Goal: Task Accomplishment & Management: Manage account settings

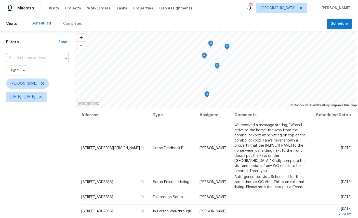
scroll to position [60, 0]
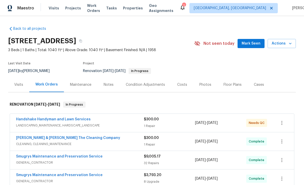
click at [27, 120] on link "Handshake Handyman and Lawn Services" at bounding box center [53, 120] width 75 height 4
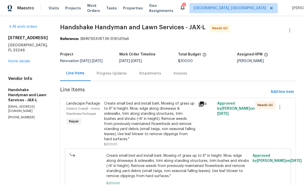
click at [76, 107] on div "Exterior Overall - Home Readiness Packages" at bounding box center [84, 111] width 35 height 10
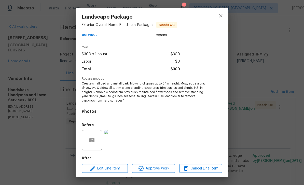
scroll to position [41, 0]
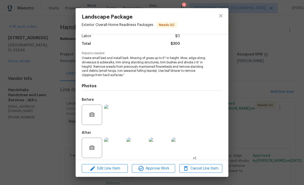
click at [117, 145] on img at bounding box center [114, 148] width 20 height 20
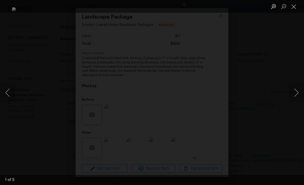
click at [297, 95] on button "Next image" at bounding box center [296, 93] width 15 height 20
click at [296, 94] on button "Next image" at bounding box center [296, 93] width 15 height 20
click at [294, 95] on button "Next image" at bounding box center [296, 93] width 15 height 20
click at [294, 96] on button "Next image" at bounding box center [296, 93] width 15 height 20
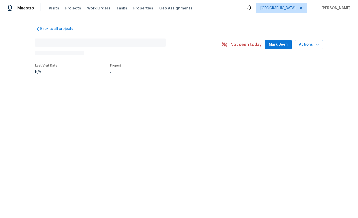
click at [71, 107] on html "Maestro Visits Projects Work Orders Tasks Properties Geo Assignments Jacksonvil…" at bounding box center [179, 53] width 358 height 107
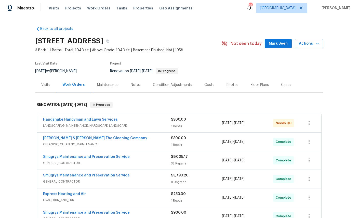
click at [68, 121] on link "Handshake Handyman and Lawn Services" at bounding box center [80, 120] width 75 height 4
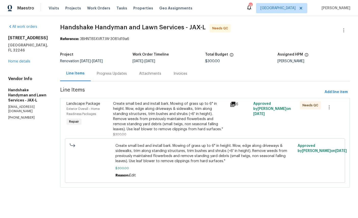
click at [84, 104] on span "Landscape Package" at bounding box center [84, 104] width 34 height 4
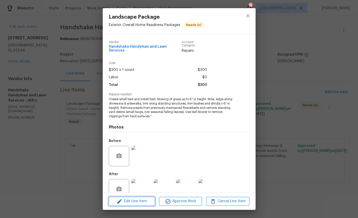
click at [139, 202] on span "Edit Line Item" at bounding box center [131, 201] width 43 height 6
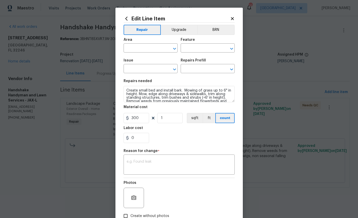
type input "Exterior Overall"
type input "Home Readiness Packages"
type input "Landscape Package"
type input "Initial landscaping package $300.00"
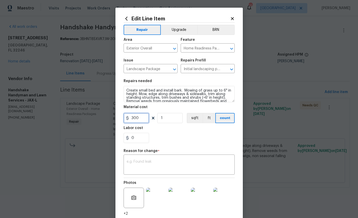
click at [144, 120] on input "300" at bounding box center [136, 118] width 25 height 10
type input "200"
click at [153, 169] on textarea at bounding box center [179, 165] width 105 height 11
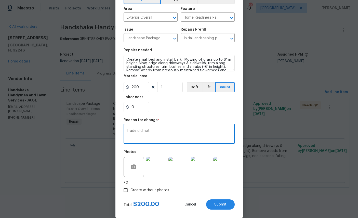
scroll to position [33, 0]
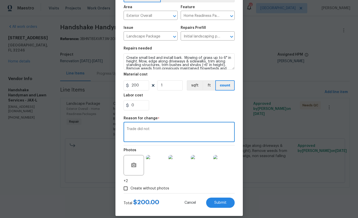
type textarea "Trade did not"
click at [155, 171] on img at bounding box center [156, 165] width 20 height 20
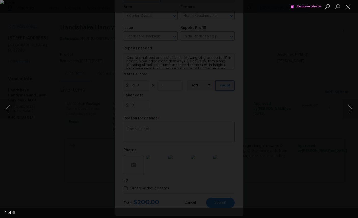
click at [348, 7] on button "Close lightbox" at bounding box center [348, 6] width 10 height 9
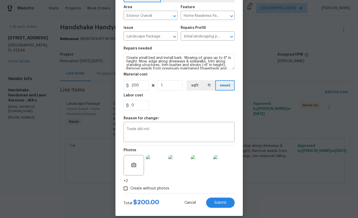
click at [225, 169] on img at bounding box center [223, 165] width 20 height 20
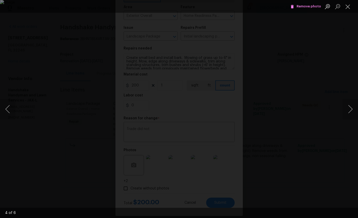
click at [349, 115] on button "Next image" at bounding box center [350, 109] width 15 height 20
click at [345, 117] on button "Next image" at bounding box center [350, 109] width 15 height 20
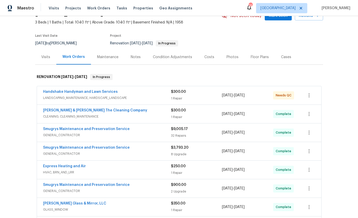
scroll to position [20, 0]
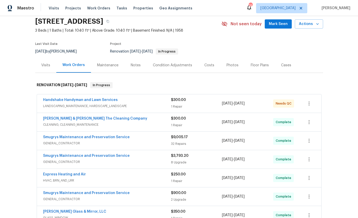
click at [59, 100] on link "Handshake Handyman and Lawn Services" at bounding box center [80, 100] width 75 height 4
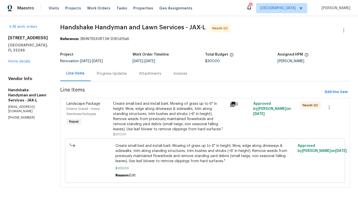
click at [79, 106] on div "Landscape Package" at bounding box center [89, 103] width 44 height 5
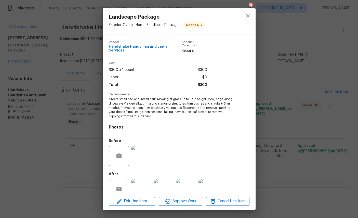
click at [144, 163] on img at bounding box center [141, 156] width 20 height 20
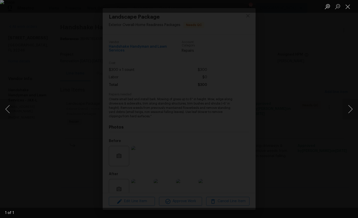
click at [347, 6] on button "Close lightbox" at bounding box center [348, 6] width 10 height 9
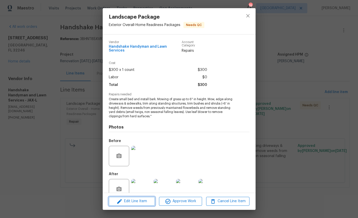
click at [127, 205] on button "Edit Line Item" at bounding box center [132, 201] width 46 height 9
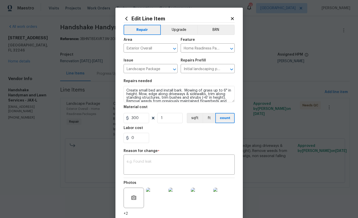
click at [234, 17] on icon at bounding box center [232, 18] width 3 height 3
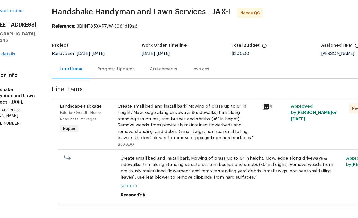
click at [67, 102] on span "Landscape Package" at bounding box center [84, 104] width 34 height 4
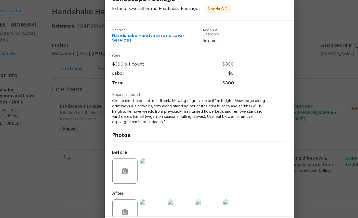
click at [121, 198] on span "Edit Line Item" at bounding box center [131, 201] width 43 height 6
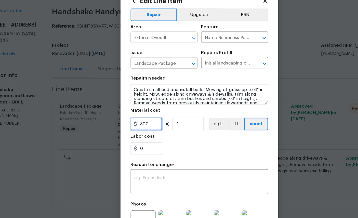
click at [124, 113] on input "300" at bounding box center [136, 118] width 25 height 10
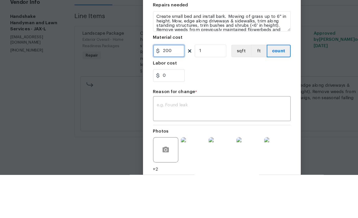
type input "200"
click at [178, 156] on div "x ​" at bounding box center [179, 165] width 111 height 19
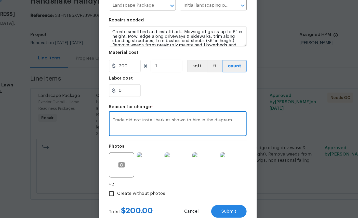
scroll to position [42, 0]
type textarea "Trade did not install bark as shown to him in the diagram."
click at [214, 195] on span "Submit" at bounding box center [220, 197] width 12 height 4
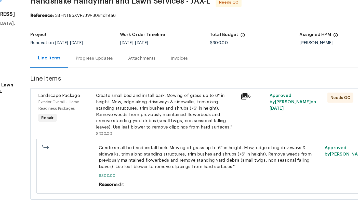
scroll to position [0, 0]
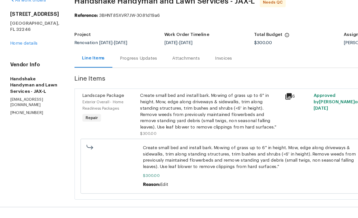
click at [18, 60] on link "Home details" at bounding box center [19, 62] width 22 height 4
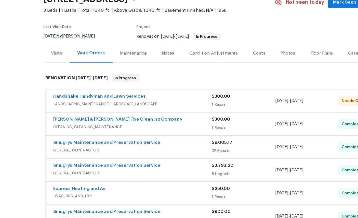
click at [214, 34] on section "3871 Dalry Dr, Jacksonville, FL 32246 3 Beds | 1 Baths | Total: 1040 ft² | Abov…" at bounding box center [179, 55] width 288 height 43
click at [14, 122] on div "Back to all projects [STREET_ADDRESS] 3 Beds | 1 Baths | Total: 1040 ft² | Abov…" at bounding box center [179, 117] width 358 height 202
click at [56, 118] on link "Handshake Handyman and Lawn Services" at bounding box center [80, 120] width 75 height 4
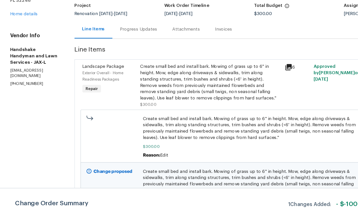
scroll to position [8, 0]
click at [22, 52] on link "Home details" at bounding box center [19, 54] width 22 height 4
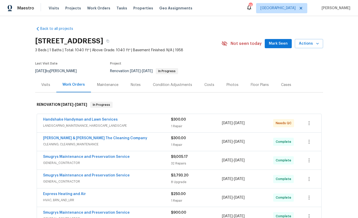
click at [86, 118] on link "Handshake Handyman and Lawn Services" at bounding box center [80, 120] width 75 height 4
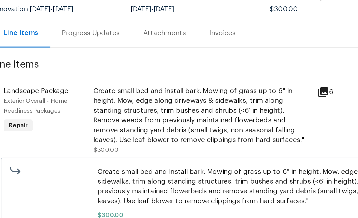
scroll to position [8, 0]
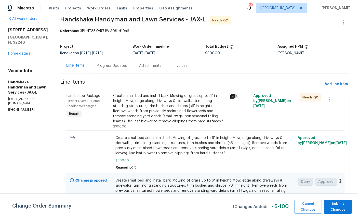
click at [13, 52] on link "Home details" at bounding box center [19, 54] width 22 height 4
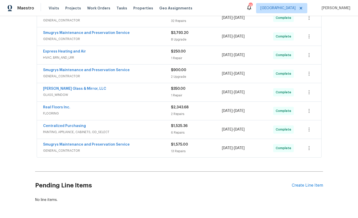
click at [307, 187] on div "Create Line Item" at bounding box center [307, 185] width 31 height 5
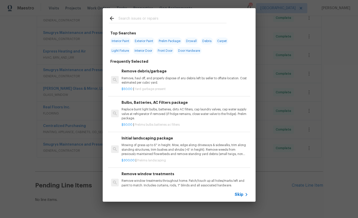
scroll to position [142, 0]
click at [162, 16] on input "text" at bounding box center [173, 19] width 108 height 8
type input "Land"
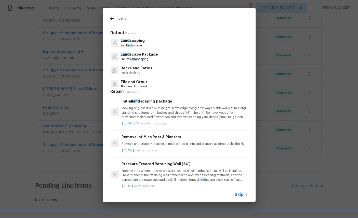
click at [131, 42] on p "Land scaping" at bounding box center [133, 40] width 24 height 5
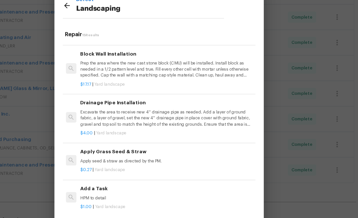
scroll to position [353, 0]
click at [122, 160] on div "Add a Task HPM to detail" at bounding box center [185, 166] width 126 height 12
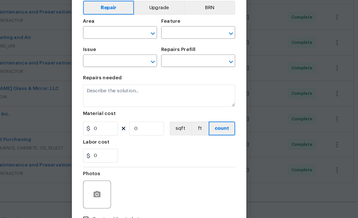
type input "Landscaping"
type input "Add a Task $1.00"
type textarea "HPM to detail"
type input "1"
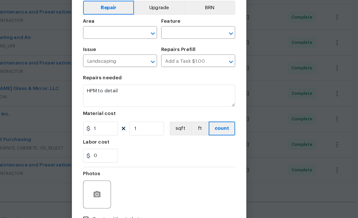
click at [124, 45] on input "text" at bounding box center [144, 49] width 40 height 8
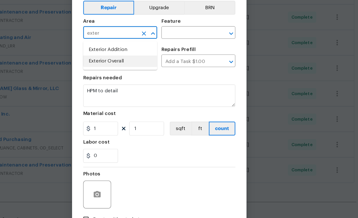
click at [124, 65] on li "Exterior Overall" at bounding box center [151, 69] width 54 height 8
type input "Exterior Overall"
click at [181, 45] on input "text" at bounding box center [201, 49] width 40 height 8
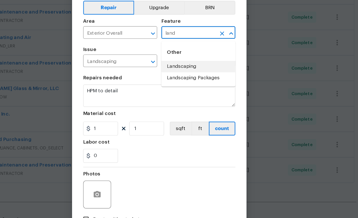
click at [181, 69] on li "Landscaping" at bounding box center [208, 73] width 54 height 8
type input "Landscaping"
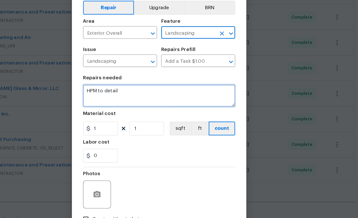
click at [124, 86] on textarea "HPM to detail" at bounding box center [179, 94] width 111 height 16
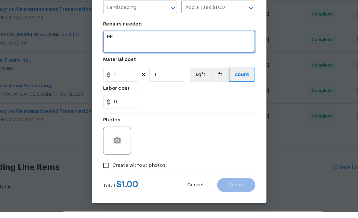
type textarea "H"
type textarea "Install pine bark under window using diagram"
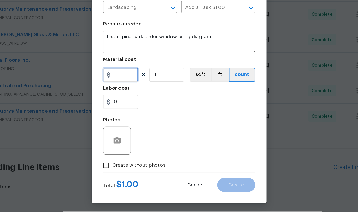
click at [124, 113] on input "1" at bounding box center [136, 118] width 25 height 10
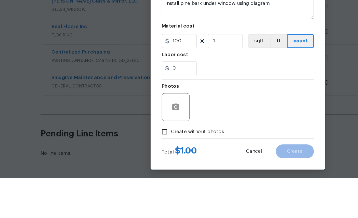
scroll to position [29, 0]
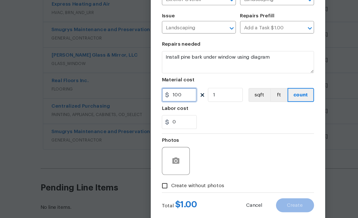
type input "100"
click at [211, 79] on div "Repairs needed" at bounding box center [179, 82] width 111 height 7
click at [134, 149] on div "Photos" at bounding box center [134, 152] width 21 height 7
click at [130, 156] on div at bounding box center [134, 166] width 20 height 20
click at [132, 149] on div "Photos" at bounding box center [134, 152] width 21 height 7
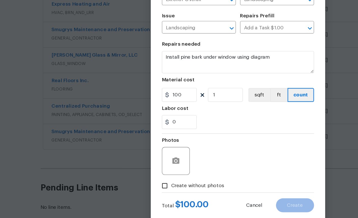
click at [130, 149] on div "Photos" at bounding box center [134, 152] width 21 height 7
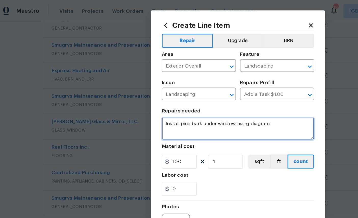
scroll to position [0, 0]
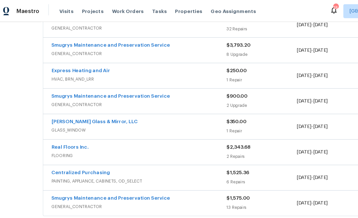
click at [5, 70] on div "Back to all projects 3871 Dalry Dr, Jacksonville, FL 32246 3 Beds | 1 Baths | T…" at bounding box center [179, 117] width 358 height 202
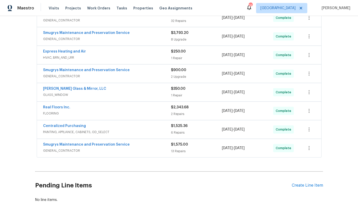
scroll to position [142, 0]
click at [306, 184] on div "Create Line Item" at bounding box center [307, 185] width 31 height 5
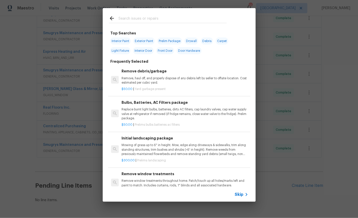
click at [165, 18] on input "text" at bounding box center [173, 19] width 108 height 8
click at [164, 18] on input "text" at bounding box center [173, 19] width 108 height 8
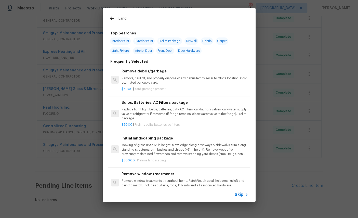
type input "Lands"
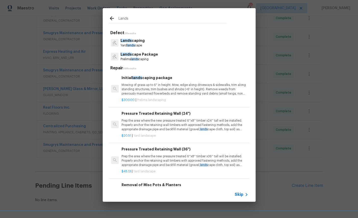
click at [135, 57] on p "Lands cape Package" at bounding box center [139, 54] width 37 height 5
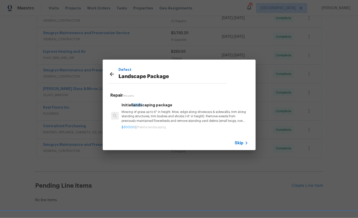
click at [113, 74] on icon at bounding box center [112, 74] width 6 height 6
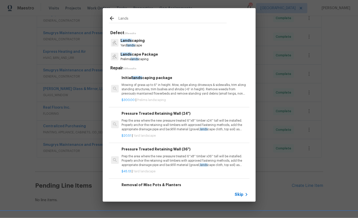
click at [141, 52] on p "Lands cape Package" at bounding box center [139, 54] width 37 height 5
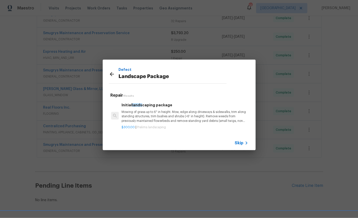
click at [112, 74] on icon at bounding box center [112, 74] width 4 height 4
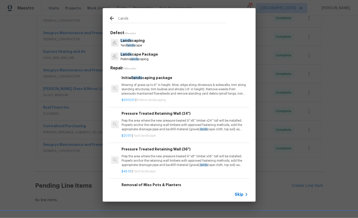
click at [134, 39] on p "Lands caping" at bounding box center [133, 40] width 24 height 5
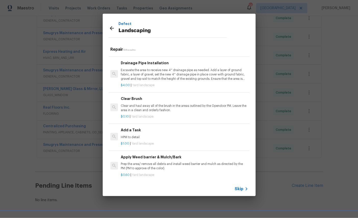
scroll to position [228, 1]
click at [183, 131] on h6 "Add a Task" at bounding box center [184, 131] width 126 height 6
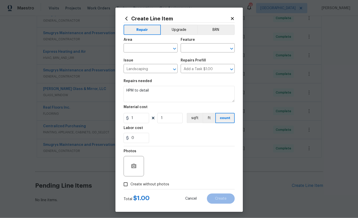
click at [144, 49] on input "text" at bounding box center [144, 49] width 40 height 8
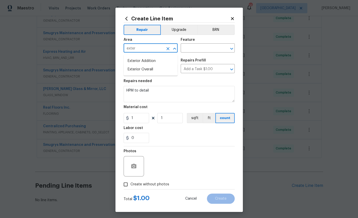
click at [146, 70] on li "Exterior Overall" at bounding box center [151, 69] width 54 height 8
type input "Exterior Overall"
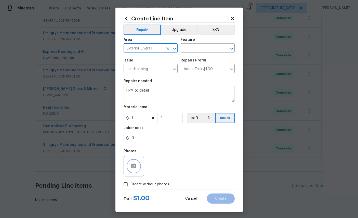
click at [130, 167] on button "button" at bounding box center [134, 166] width 12 height 12
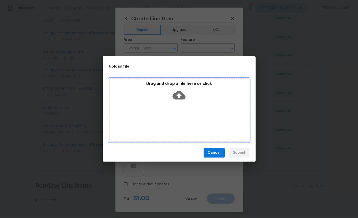
click at [177, 98] on icon at bounding box center [179, 95] width 13 height 9
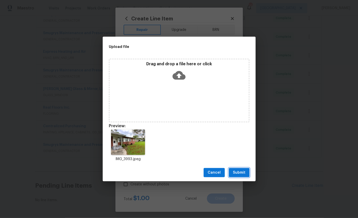
click at [240, 173] on span "Submit" at bounding box center [239, 173] width 12 height 6
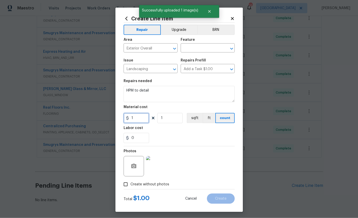
click at [140, 120] on input "1" at bounding box center [136, 118] width 25 height 10
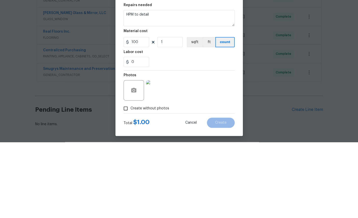
scroll to position [19, 0]
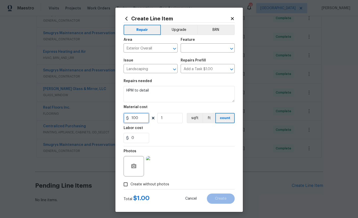
type input "100"
click at [203, 44] on div "Feature" at bounding box center [208, 41] width 54 height 7
click at [190, 47] on input "text" at bounding box center [201, 49] width 40 height 8
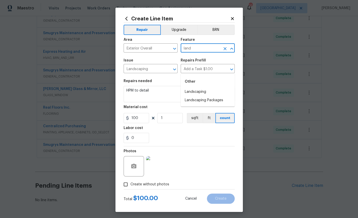
click at [198, 88] on li "Landscaping" at bounding box center [208, 92] width 54 height 8
type input "Landscaping"
click at [223, 199] on button "Create" at bounding box center [221, 198] width 28 height 10
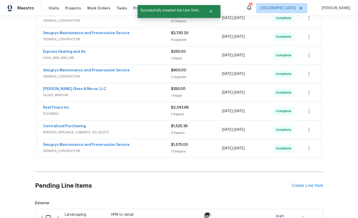
click at [46, 212] on input "checkbox" at bounding box center [50, 217] width 15 height 11
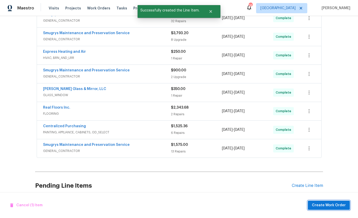
click at [333, 202] on span "Create Work Order" at bounding box center [329, 205] width 34 height 6
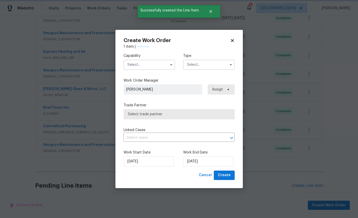
checkbox input "false"
click at [144, 60] on input "text" at bounding box center [149, 65] width 51 height 10
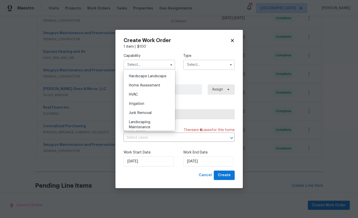
scroll to position [283, 0]
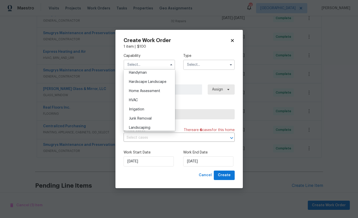
click at [146, 84] on span "Hardscape Landscape" at bounding box center [147, 82] width 37 height 4
type input "Hardscape Landscape"
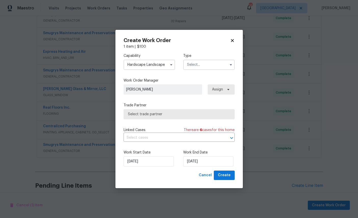
click at [211, 62] on input "text" at bounding box center [208, 65] width 51 height 10
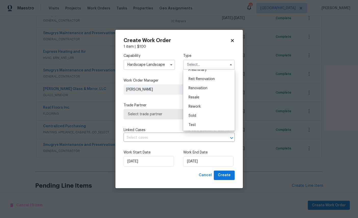
scroll to position [121, 0]
click at [201, 86] on span "Renovation" at bounding box center [198, 88] width 19 height 4
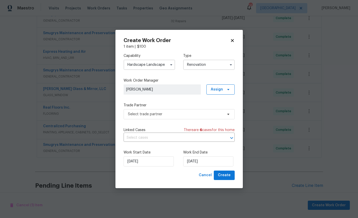
type input "Renovation"
click at [185, 113] on span "Select trade partner" at bounding box center [175, 114] width 95 height 5
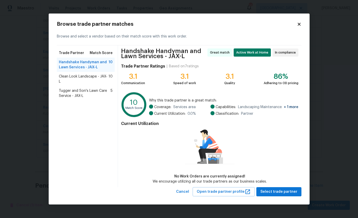
click at [299, 25] on icon at bounding box center [299, 24] width 3 height 3
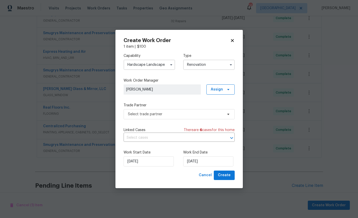
click at [158, 64] on input "Hardscape Landscape" at bounding box center [149, 65] width 51 height 10
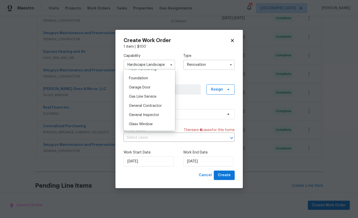
scroll to position [236, 0]
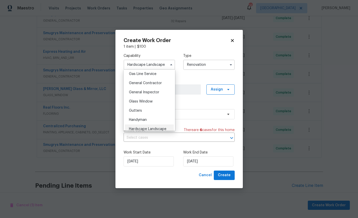
click at [155, 85] on span "General Contractor" at bounding box center [145, 83] width 33 height 4
type input "General Contractor"
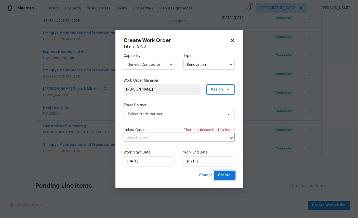
click at [225, 178] on span "Create" at bounding box center [224, 175] width 13 height 6
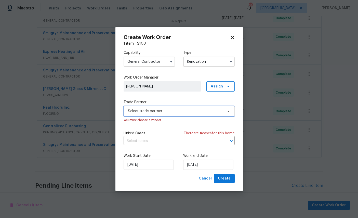
click at [170, 113] on span "Select trade partner" at bounding box center [179, 111] width 111 height 10
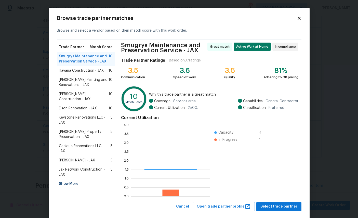
scroll to position [71, 79]
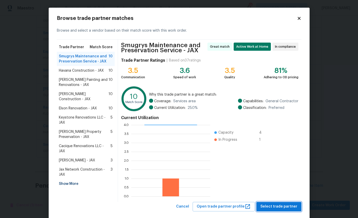
click at [282, 209] on span "Select trade partner" at bounding box center [279, 206] width 37 height 6
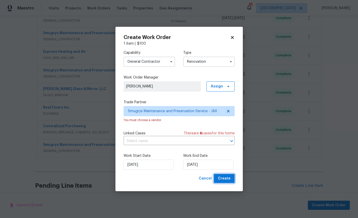
click at [224, 177] on span "Create" at bounding box center [224, 178] width 13 height 6
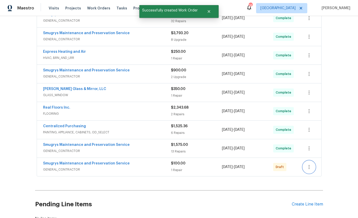
click at [310, 164] on icon "button" at bounding box center [309, 167] width 6 height 6
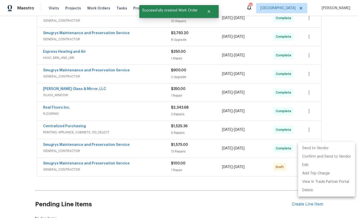
click at [320, 146] on li "Send to Vendor" at bounding box center [326, 148] width 57 height 8
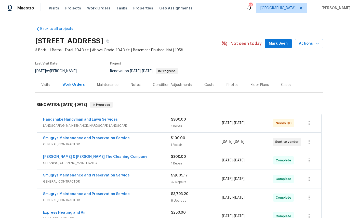
click at [46, 81] on div "Visits" at bounding box center [45, 84] width 21 height 15
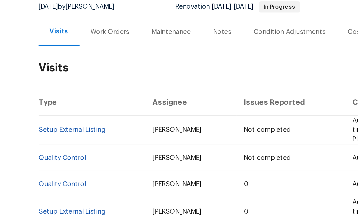
click at [105, 191] on td "[PERSON_NAME]" at bounding box center [118, 198] width 50 height 14
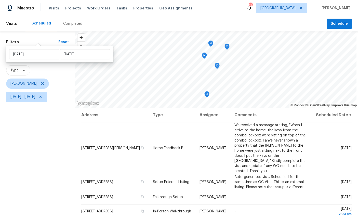
scroll to position [60, 0]
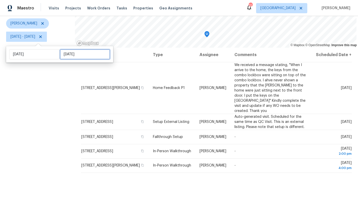
click at [77, 54] on input "[DATE]" at bounding box center [85, 54] width 50 height 10
select select "8"
select select "2025"
select select "9"
select select "2025"
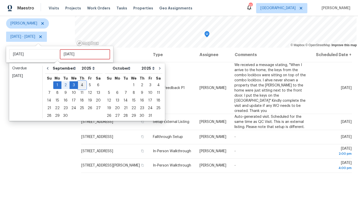
click at [81, 84] on div "4" at bounding box center [82, 85] width 8 height 7
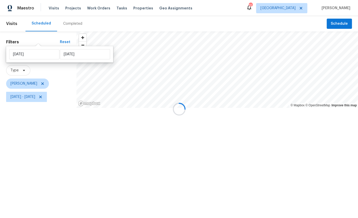
type input "Thu, Sep 04"
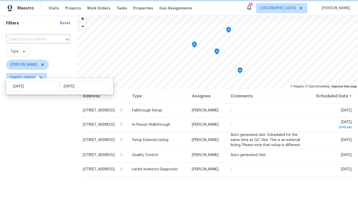
scroll to position [41, 0]
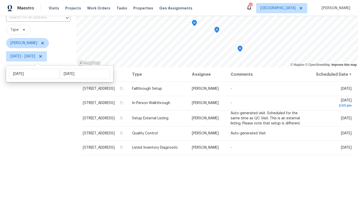
click at [0, 0] on icon at bounding box center [0, 0] width 0 height 0
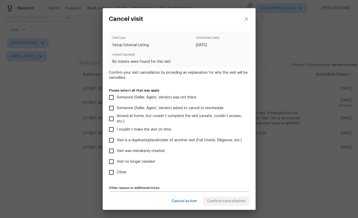
click at [153, 151] on span "Visit was mistakenly created" at bounding box center [141, 150] width 48 height 5
click at [117, 151] on input "Visit was mistakenly created" at bounding box center [111, 151] width 11 height 11
checkbox input "true"
click at [229, 200] on span "Confirm cancellation" at bounding box center [226, 201] width 38 height 6
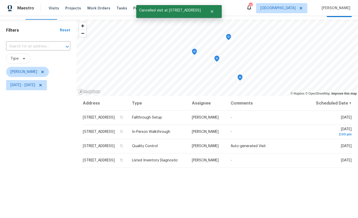
scroll to position [13, 0]
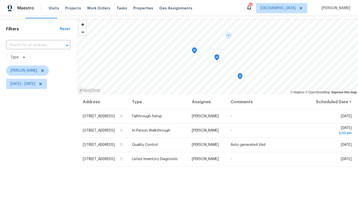
click at [0, 0] on icon at bounding box center [0, 0] width 0 height 0
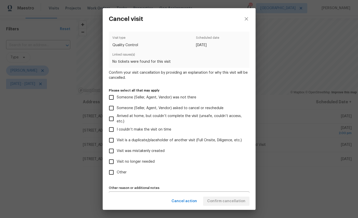
click at [152, 152] on span "Visit was mistakenly created" at bounding box center [141, 150] width 48 height 5
click at [117, 152] on input "Visit was mistakenly created" at bounding box center [111, 151] width 11 height 11
checkbox input "true"
click at [231, 200] on span "Confirm cancellation" at bounding box center [226, 201] width 38 height 6
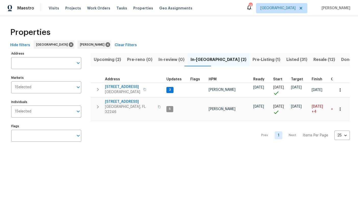
click at [49, 62] on input "Address" at bounding box center [42, 63] width 62 height 12
type input "2922 Madrid"
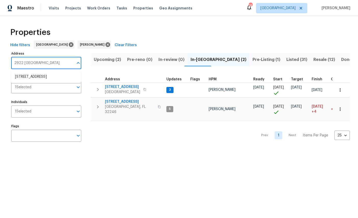
click at [287, 60] on span "Listed (31)" at bounding box center [297, 59] width 21 height 7
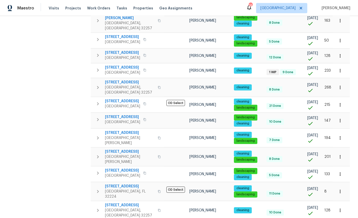
scroll to position [19, 0]
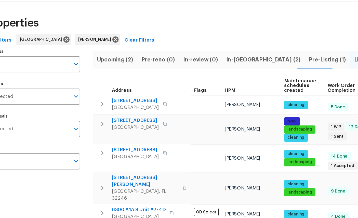
click at [105, 103] on span "2922 Madrid Ave E" at bounding box center [122, 105] width 35 height 5
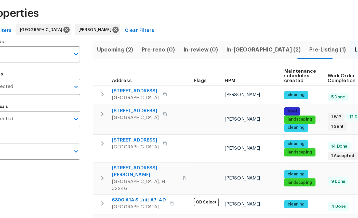
click at [191, 56] on span "In-reno (2)" at bounding box center [219, 59] width 56 height 7
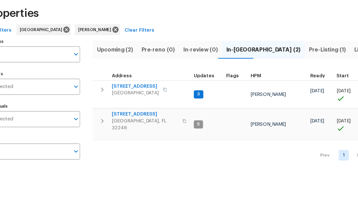
click at [191, 56] on span "In-reno (2)" at bounding box center [219, 59] width 56 height 7
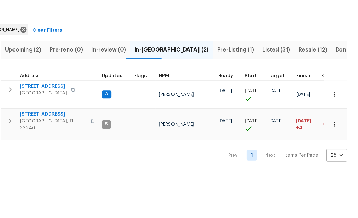
click at [338, 90] on icon "button" at bounding box center [340, 92] width 5 height 5
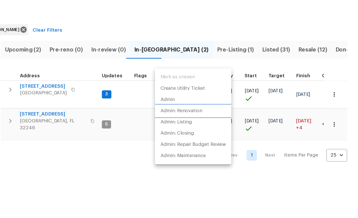
click at [210, 103] on p "Admin: Renovation" at bounding box center [225, 105] width 31 height 5
click at [71, 126] on div at bounding box center [179, 109] width 358 height 218
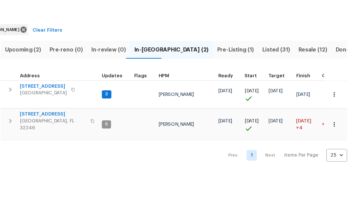
click at [338, 90] on icon "button" at bounding box center [340, 92] width 5 height 5
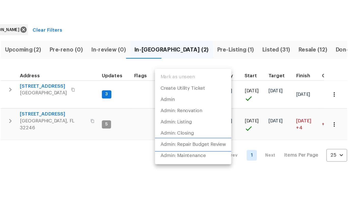
click at [210, 128] on p "Admin: Repair Budget Review" at bounding box center [234, 130] width 49 height 5
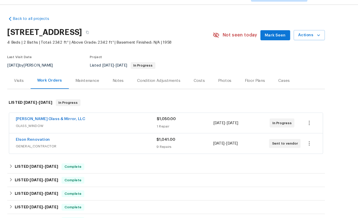
click at [43, 136] on link "Elson Renovation" at bounding box center [58, 138] width 31 height 4
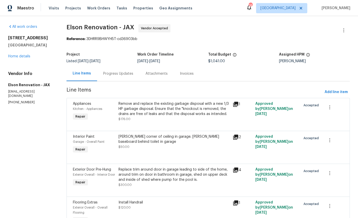
click at [22, 55] on link "Home details" at bounding box center [19, 57] width 22 height 4
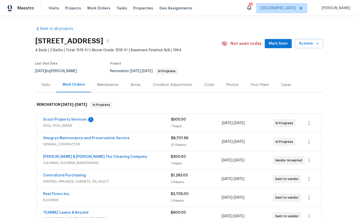
scroll to position [8, 0]
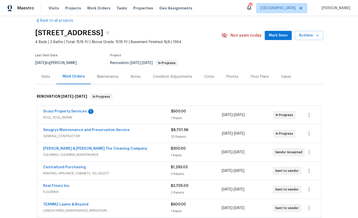
click at [67, 113] on link "Scout Property Services" at bounding box center [65, 112] width 44 height 4
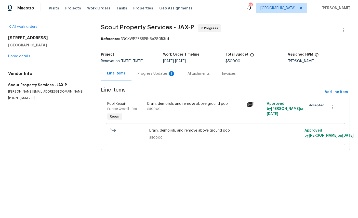
click at [154, 75] on div "Progress Updates 1" at bounding box center [157, 73] width 38 height 5
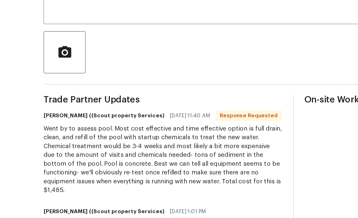
scroll to position [48, 0]
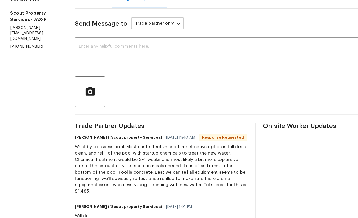
click at [126, 62] on textarea at bounding box center [180, 71] width 235 height 18
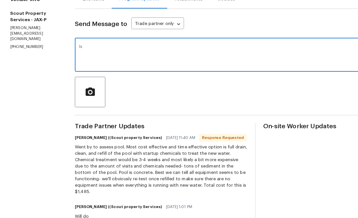
type textarea "I"
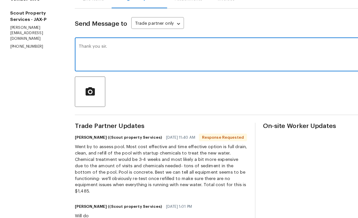
click at [129, 62] on textarea "Thank you sir." at bounding box center [180, 71] width 235 height 18
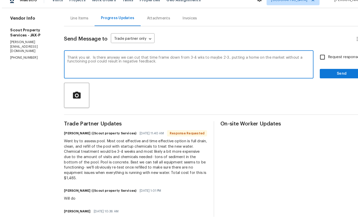
scroll to position [8, 0]
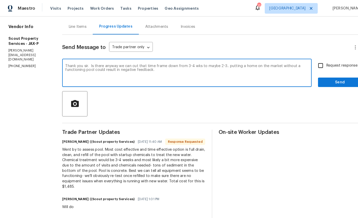
click at [144, 63] on textarea "Thank you sir. Is there anyway we can cut that time frame down from 3-4 wks to …" at bounding box center [180, 71] width 235 height 18
type textarea "Thank you sir. Is there anyway we can cut that time frame down from 3-4 wks to …"
click at [313, 58] on input "Request response" at bounding box center [310, 63] width 11 height 11
checkbox input "true"
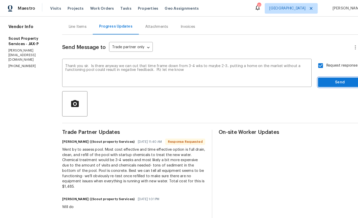
click at [320, 76] on span "Send" at bounding box center [329, 79] width 34 height 6
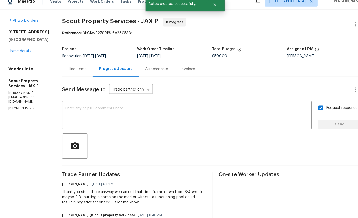
scroll to position [0, 0]
click at [22, 59] on div "3319 Victoria Ct E Jacksonville, FL 32216 Home details" at bounding box center [28, 46] width 40 height 23
click at [19, 59] on div "3319 Victoria Ct E Jacksonville, FL 32216 Home details" at bounding box center [28, 46] width 40 height 23
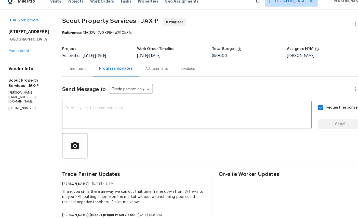
click at [22, 58] on link "Home details" at bounding box center [19, 56] width 22 height 4
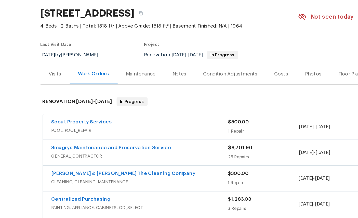
click at [46, 136] on link "Smugrys Maintenance and Preservation Service" at bounding box center [86, 138] width 87 height 4
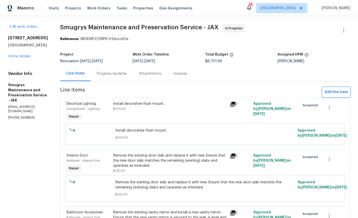
click at [334, 90] on span "Add line item" at bounding box center [336, 92] width 23 height 6
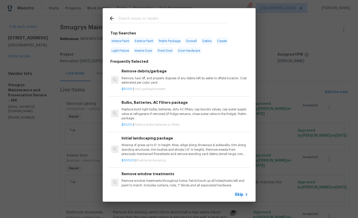
click at [170, 13] on div at bounding box center [168, 18] width 130 height 20
click at [187, 17] on input "text" at bounding box center [173, 19] width 108 height 8
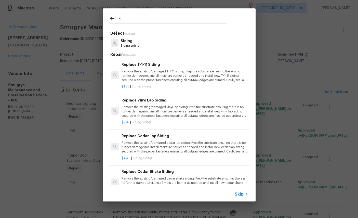
type input "S"
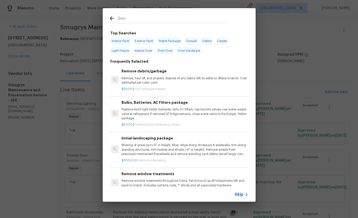
type input "Door"
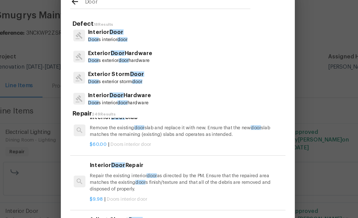
scroll to position [16, 0]
click at [121, 55] on p "Door s exterior door hardware" at bounding box center [142, 57] width 42 height 4
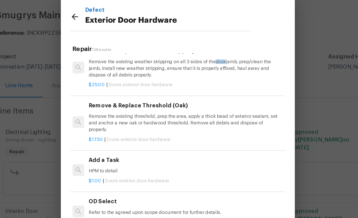
scroll to position [138, 1]
click at [121, 127] on p "HPM to detail" at bounding box center [184, 129] width 126 height 4
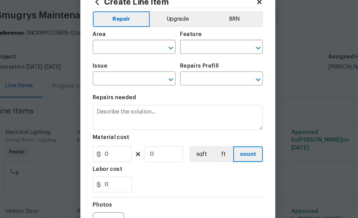
type input "Interior Door"
type input "Exterior Door Hardware"
type input "Add a Task $1.00"
type textarea "HPM to detail"
type input "1"
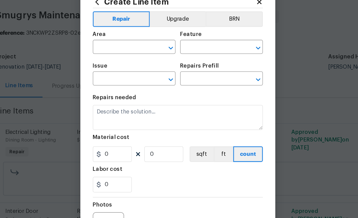
type input "1"
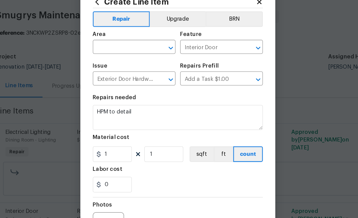
click at [124, 45] on input "text" at bounding box center [144, 49] width 40 height 8
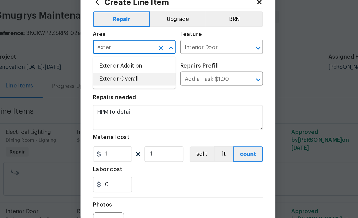
click at [124, 65] on li "Exterior Overall" at bounding box center [151, 69] width 54 height 8
type input "Exterior Overall"
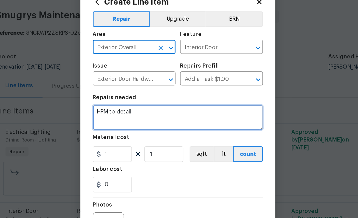
click at [124, 86] on textarea "HPM to detail" at bounding box center [179, 94] width 111 height 16
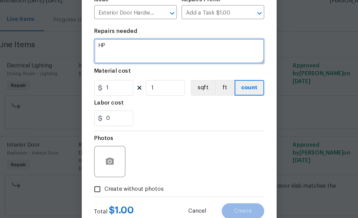
type textarea "H"
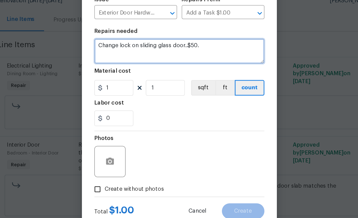
click at [124, 86] on textarea "Change lock on sliding glass door..$50." at bounding box center [179, 94] width 111 height 16
click at [158, 86] on textarea "- Change lock on sliding glass door..$50." at bounding box center [179, 94] width 111 height 16
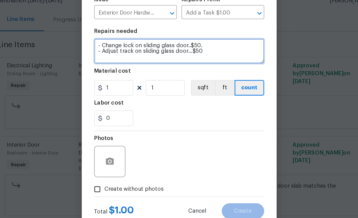
type textarea "- Change lock on sliding glass door..$50. - Adjust track on sliding glass door……"
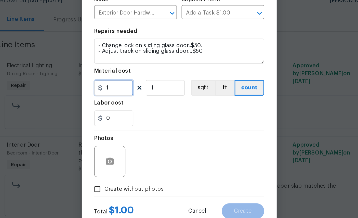
click at [124, 113] on input "1" at bounding box center [136, 118] width 25 height 10
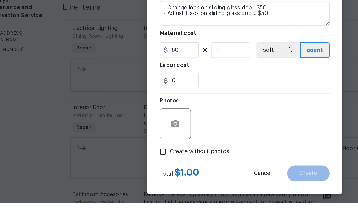
scroll to position [22, 0]
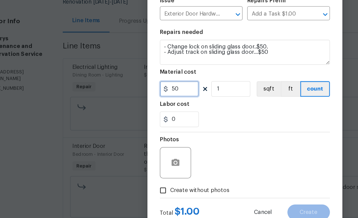
click at [124, 113] on input "50" at bounding box center [136, 118] width 25 height 10
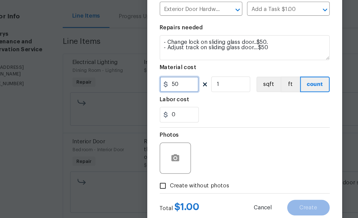
type input "50"
click at [157, 113] on input "1" at bounding box center [169, 118] width 25 height 10
type input "2"
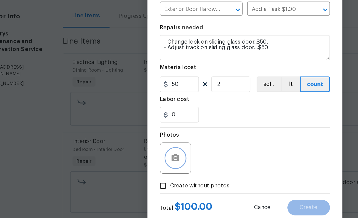
click at [128, 160] on button "button" at bounding box center [134, 166] width 12 height 12
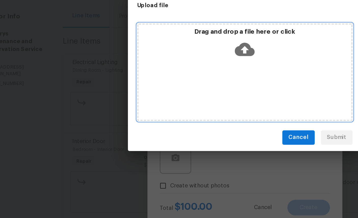
click at [173, 91] on icon at bounding box center [179, 95] width 13 height 9
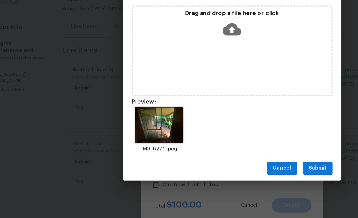
scroll to position [0, 0]
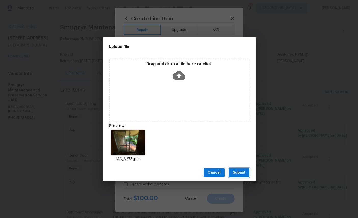
click at [240, 176] on span "Submit" at bounding box center [239, 173] width 12 height 6
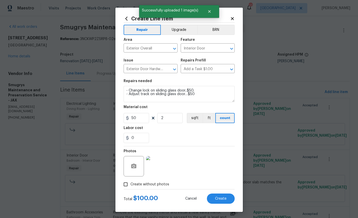
click at [216, 201] on span "Create" at bounding box center [220, 199] width 11 height 4
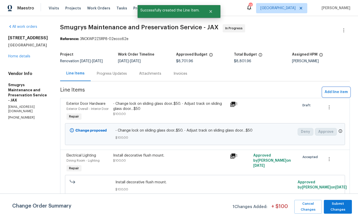
click at [334, 89] on button "Add line item" at bounding box center [336, 91] width 27 height 9
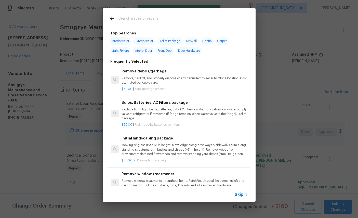
click at [161, 14] on div at bounding box center [168, 18] width 130 height 20
click at [170, 13] on div at bounding box center [168, 18] width 130 height 20
click at [174, 17] on input "text" at bounding box center [173, 19] width 108 height 8
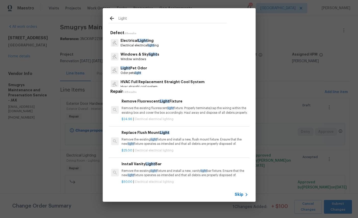
type input "Light"
click at [141, 37] on div "Electrical Light ing Electrical electrical light ing" at bounding box center [179, 43] width 141 height 14
click at [140, 41] on span "Light" at bounding box center [143, 41] width 10 height 4
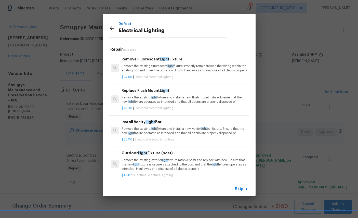
click at [176, 135] on p "Remove the existing light fixture and install a new, vanity light bar fixture. …" at bounding box center [185, 131] width 126 height 9
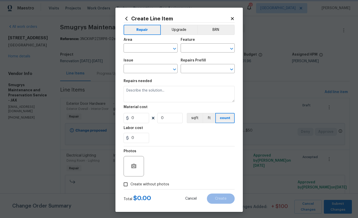
type input "Electrical Lighting"
type input "Install Vanity Light Bar $50.00"
type textarea "Remove the existing light fixture and install a new, vanity light bar fixture. …"
type input "50"
type input "1"
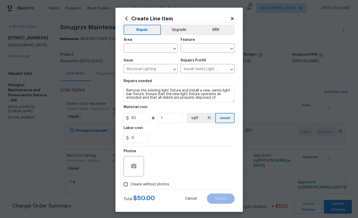
click at [144, 45] on input "text" at bounding box center [144, 49] width 40 height 8
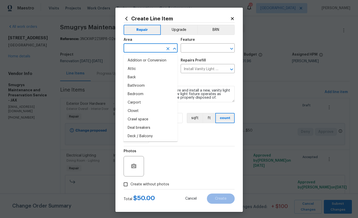
click at [146, 47] on input "text" at bounding box center [144, 49] width 40 height 8
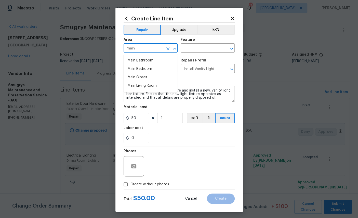
click at [147, 61] on li "Main Bathroom" at bounding box center [151, 60] width 54 height 8
type input "Main Bathroom"
click at [204, 52] on input "text" at bounding box center [201, 49] width 40 height 8
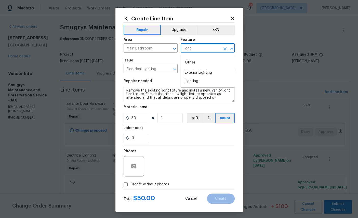
click at [191, 81] on li "Lighting" at bounding box center [208, 81] width 54 height 8
type input "Lighting"
click at [144, 118] on input "50" at bounding box center [136, 118] width 25 height 10
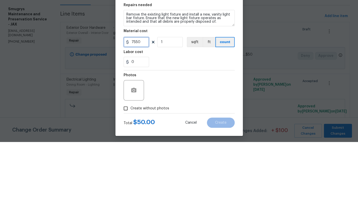
click at [146, 113] on input "7550" at bounding box center [136, 118] width 25 height 10
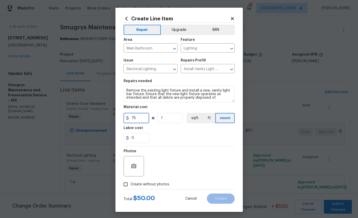
type input "75"
click at [132, 167] on icon "button" at bounding box center [133, 166] width 5 height 5
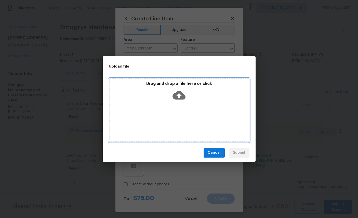
click at [177, 95] on icon at bounding box center [179, 95] width 13 height 9
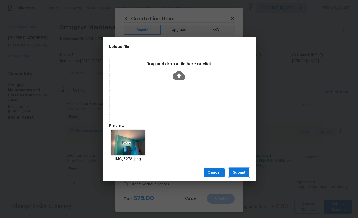
click at [239, 174] on span "Submit" at bounding box center [239, 173] width 12 height 6
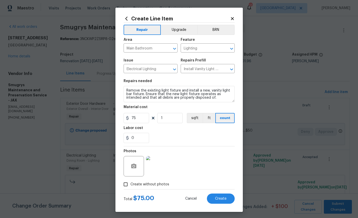
click at [226, 201] on span "Create" at bounding box center [220, 199] width 11 height 4
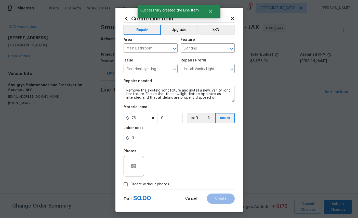
scroll to position [0, 0]
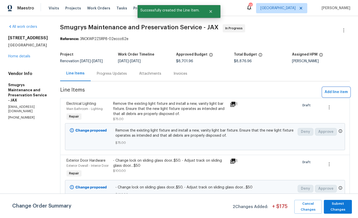
click at [335, 88] on button "Add line item" at bounding box center [336, 91] width 27 height 9
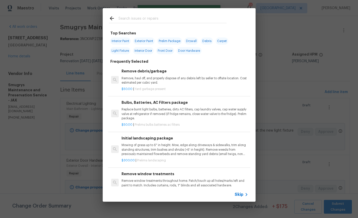
click at [171, 17] on input "text" at bounding box center [173, 19] width 108 height 8
click at [171, 16] on input "text" at bounding box center [173, 19] width 108 height 8
type input "Mirror"
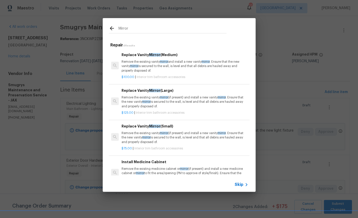
click at [135, 60] on p "Remove the existing vanity mirror and install a new vanity mirror . Ensure that…" at bounding box center [185, 66] width 126 height 13
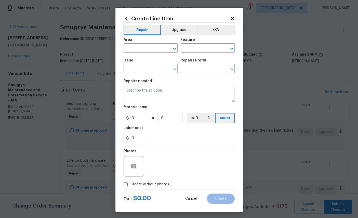
type input "Interior Trim"
type input "Bathroom Accesories"
type input "Replace Vanity Mirror (Medium) $100.00"
type textarea "Remove the existing vanity mirror and install a new vanity mirror. Ensure that …"
type input "100"
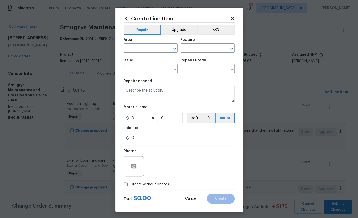
type input "1"
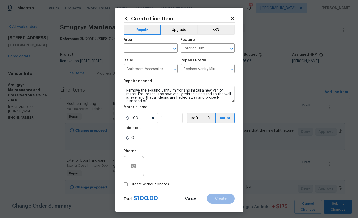
click at [144, 47] on input "text" at bounding box center [144, 49] width 40 height 8
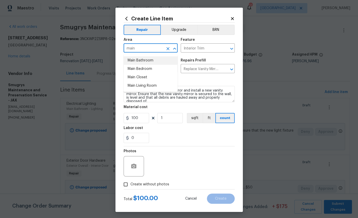
click at [150, 57] on li "Main Bathroom" at bounding box center [151, 60] width 54 height 8
type input "Main Bathroom"
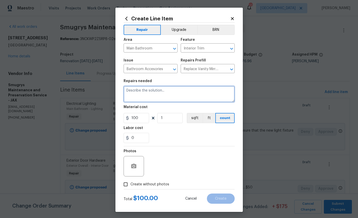
click at [180, 94] on textarea at bounding box center [179, 94] width 111 height 16
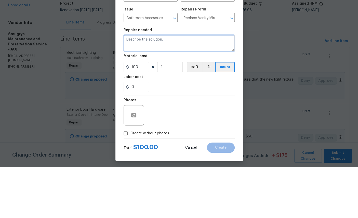
type textarea "I"
type textarea "Remove large mirror and install 2 mirrors over each sink"
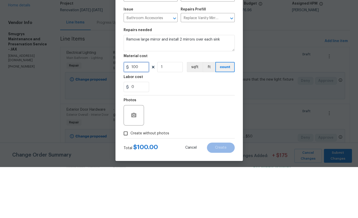
click at [144, 113] on input "100" at bounding box center [136, 118] width 25 height 10
type input "75"
click at [173, 113] on input "1" at bounding box center [169, 118] width 25 height 10
type input "2"
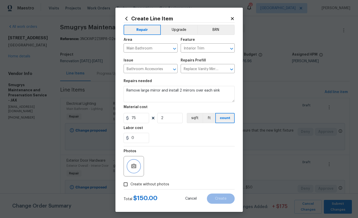
click at [131, 169] on icon "button" at bounding box center [134, 166] width 6 height 6
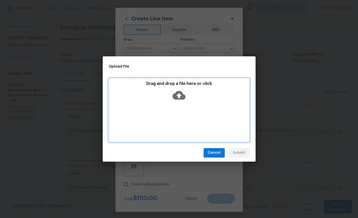
click at [180, 95] on icon at bounding box center [179, 95] width 13 height 13
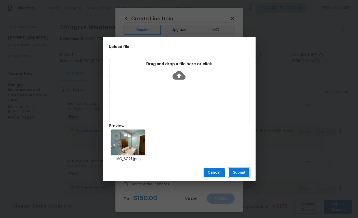
click at [238, 173] on span "Submit" at bounding box center [239, 173] width 12 height 6
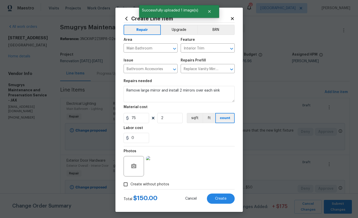
click at [222, 204] on button "Create" at bounding box center [221, 198] width 28 height 10
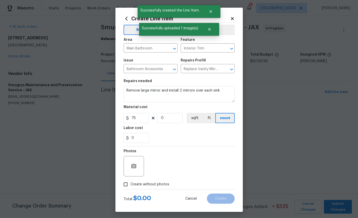
scroll to position [0, 0]
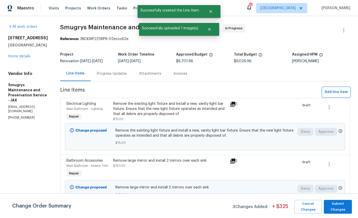
click at [336, 92] on span "Add line item" at bounding box center [336, 92] width 23 height 6
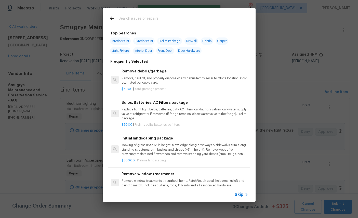
click at [173, 16] on input "text" at bounding box center [173, 19] width 108 height 8
click at [172, 15] on div at bounding box center [168, 18] width 130 height 20
click at [182, 16] on input "text" at bounding box center [173, 19] width 108 height 8
type input "Ele"
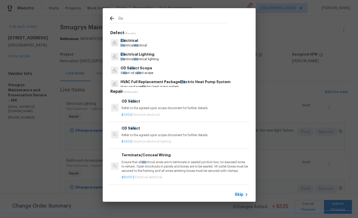
click at [129, 41] on p "Ele ctrical" at bounding box center [134, 40] width 27 height 5
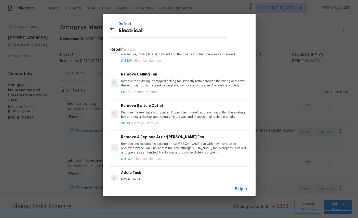
scroll to position [240, 1]
click at [201, 113] on p "Remove the existing switch/outlet. Properly terminate/cap the wiring within the…" at bounding box center [184, 115] width 126 height 9
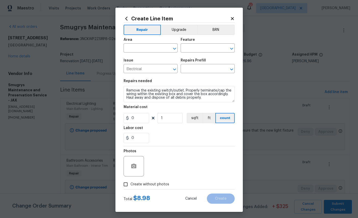
type input "Remove Switch/Outlet $8.98"
type input "8.98"
click at [148, 46] on input "text" at bounding box center [144, 49] width 40 height 8
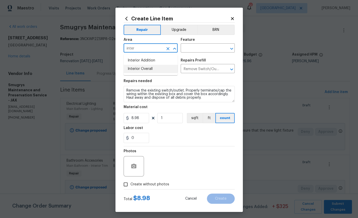
click at [149, 72] on li "Interior Overall" at bounding box center [151, 69] width 54 height 8
type input "Interior Overall"
click at [210, 51] on input "text" at bounding box center [201, 49] width 40 height 8
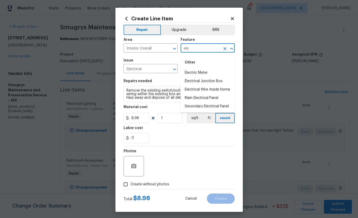
click at [202, 89] on li "Electrical Wire Inside Home" at bounding box center [208, 89] width 54 height 8
type input "Electrical Wire Inside Home"
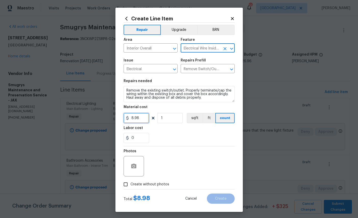
click at [144, 123] on input "8.98" at bounding box center [136, 118] width 25 height 10
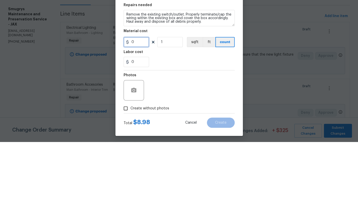
type input "0"
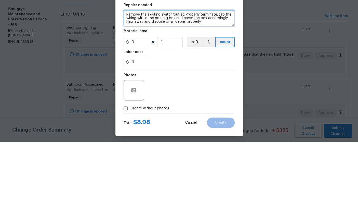
click at [171, 86] on textarea "Remove the existing switch/outlet. Properly terminate/cap the wiring within the…" at bounding box center [179, 94] width 111 height 16
click at [181, 86] on textarea "Remove the existing switch/outlet. Properly terminate/cap the wiring within the…" at bounding box center [179, 94] width 111 height 16
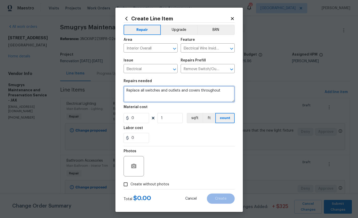
type textarea "Replace all switches and outlets and covers throughout"
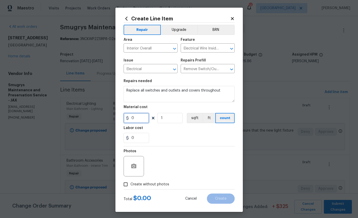
click at [143, 118] on input "0" at bounding box center [136, 118] width 25 height 10
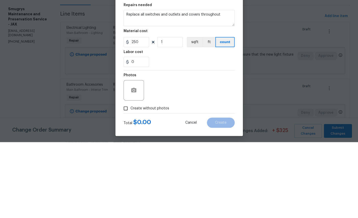
scroll to position [19, 0]
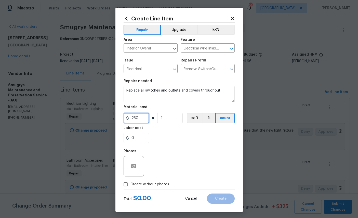
type input "250"
click at [137, 169] on icon "button" at bounding box center [134, 166] width 6 height 6
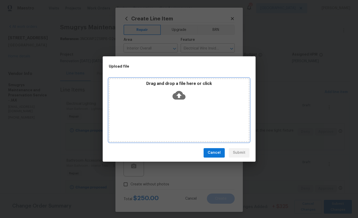
click at [180, 95] on icon at bounding box center [179, 95] width 13 height 13
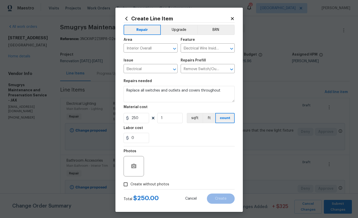
scroll to position [19, 0]
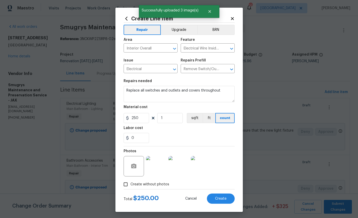
click at [221, 201] on span "Create" at bounding box center [220, 199] width 11 height 4
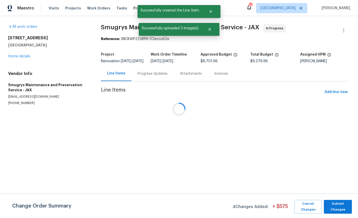
scroll to position [0, 0]
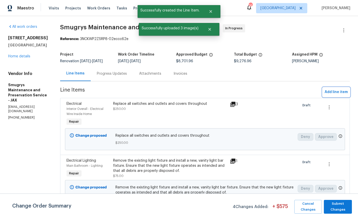
click at [341, 92] on span "Add line item" at bounding box center [336, 92] width 23 height 6
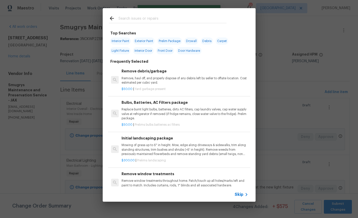
click at [187, 16] on input "text" at bounding box center [173, 19] width 108 height 8
type input "Door"
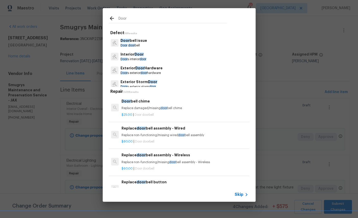
click at [146, 66] on p "Exterior Door Hardware" at bounding box center [142, 68] width 42 height 5
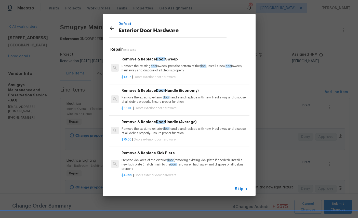
click at [112, 26] on icon at bounding box center [112, 28] width 6 height 6
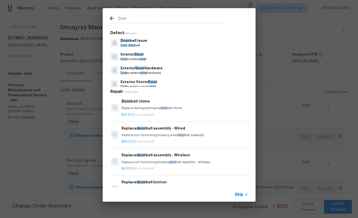
click at [159, 16] on input "Door" at bounding box center [173, 19] width 108 height 8
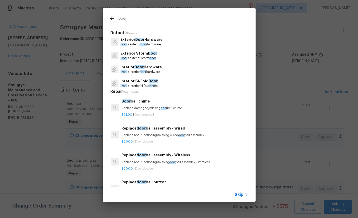
scroll to position [28, 0]
click at [150, 68] on p "Interior Door Hardware" at bounding box center [141, 67] width 41 height 5
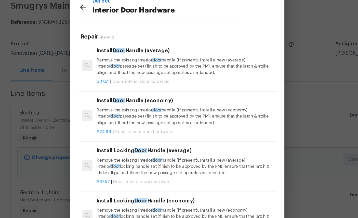
click at [137, 64] on p "Remove the existing interior door handle (if present). Install a new (average) …" at bounding box center [185, 70] width 126 height 13
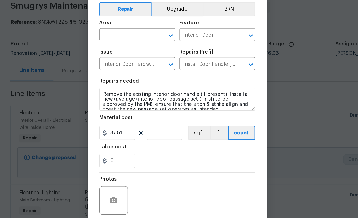
click at [124, 45] on input "text" at bounding box center [144, 49] width 40 height 8
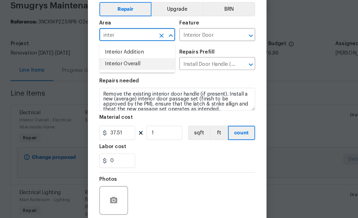
click at [124, 65] on li "Interior Overall" at bounding box center [151, 69] width 54 height 8
type input "Interior Overall"
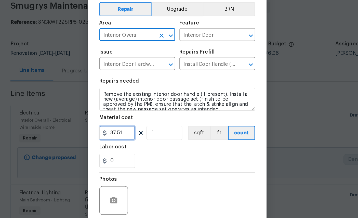
click at [124, 113] on input "37.51" at bounding box center [136, 118] width 25 height 10
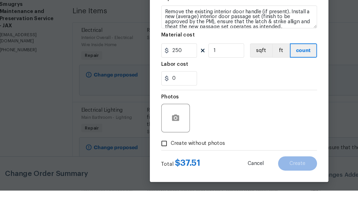
scroll to position [33, 0]
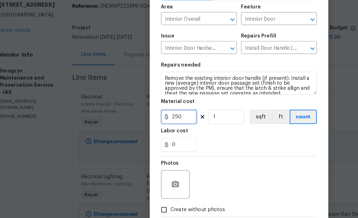
type input "250"
click at [128, 149] on div "Photos" at bounding box center [134, 152] width 21 height 7
click at [127, 149] on h5 "Photos" at bounding box center [130, 151] width 13 height 4
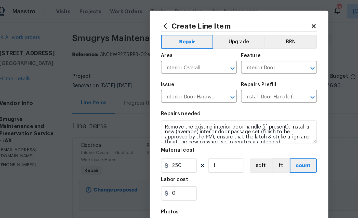
scroll to position [0, 0]
click at [230, 19] on icon at bounding box center [232, 18] width 5 height 5
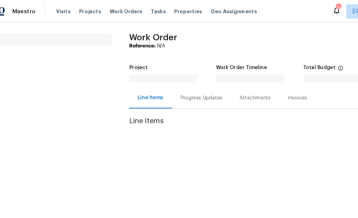
scroll to position [0, 9]
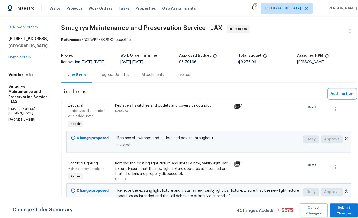
click at [338, 89] on button "Add line item" at bounding box center [336, 91] width 27 height 9
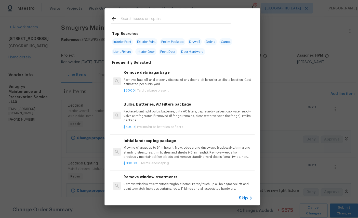
click at [164, 14] on div at bounding box center [168, 18] width 130 height 20
click at [185, 17] on input "text" at bounding box center [173, 19] width 108 height 8
type input "Door"
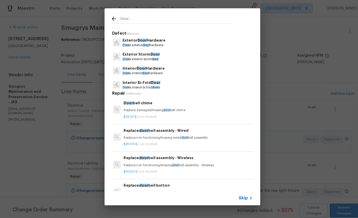
scroll to position [28, 0]
click at [146, 68] on p "Interior Door Hardware" at bounding box center [141, 67] width 41 height 5
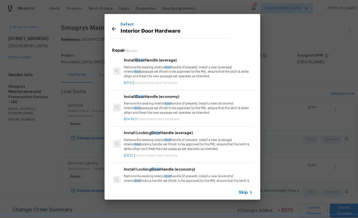
click at [195, 69] on p "Remove the existing interior door handle (if present). Install a new (average) …" at bounding box center [185, 70] width 126 height 13
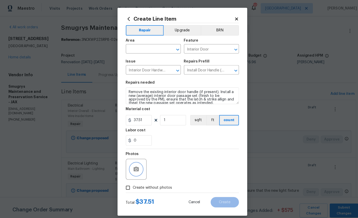
click at [133, 168] on icon "button" at bounding box center [133, 166] width 5 height 5
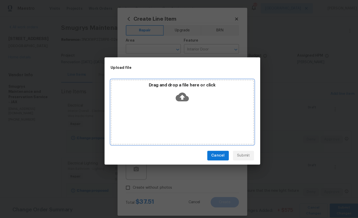
click at [182, 92] on icon at bounding box center [179, 95] width 13 height 9
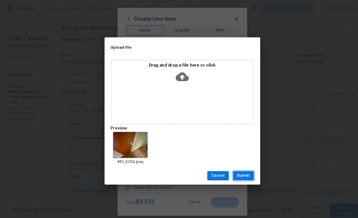
click at [240, 173] on span "Submit" at bounding box center [239, 173] width 12 height 6
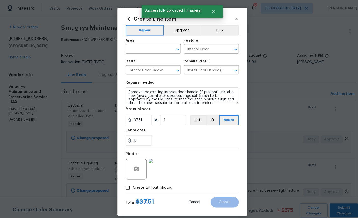
click at [146, 47] on input "text" at bounding box center [144, 49] width 40 height 8
click at [151, 70] on li "Interior Overall" at bounding box center [151, 69] width 54 height 8
type input "Interior Overall"
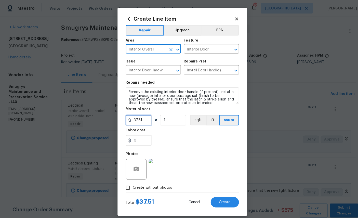
click at [143, 122] on input "37.51" at bounding box center [136, 118] width 25 height 10
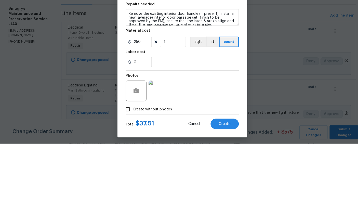
scroll to position [23, 0]
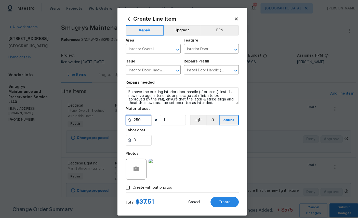
type input "250"
click at [201, 137] on div "0" at bounding box center [179, 138] width 111 height 10
click at [221, 197] on button "Create" at bounding box center [221, 198] width 28 height 10
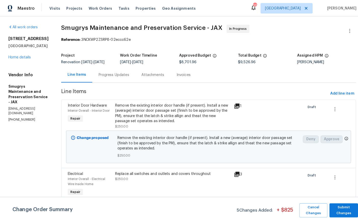
scroll to position [19, 0]
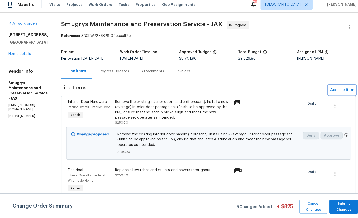
click at [337, 89] on span "Add line item" at bounding box center [336, 92] width 23 height 6
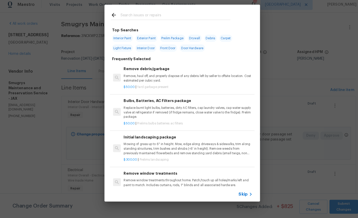
click at [174, 15] on input "text" at bounding box center [173, 19] width 108 height 8
type input "Door"
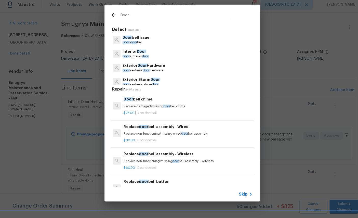
click at [135, 38] on p "Door bell issue" at bounding box center [134, 40] width 27 height 5
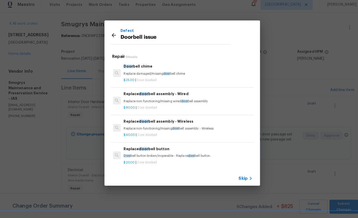
click at [150, 70] on div "Door bell chime Replace damaged/missing door bell chime" at bounding box center [185, 72] width 126 height 12
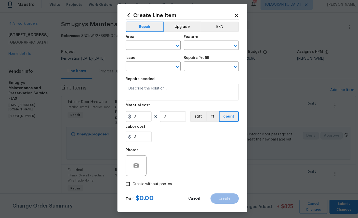
type input "Doorbell issue"
type input "Doorbell chime $25.00"
type textarea "Replace damaged/missing doorbell chime"
type input "25"
type input "1"
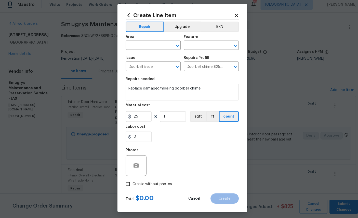
scroll to position [19, 0]
click at [141, 118] on input "25" at bounding box center [136, 118] width 25 height 10
type input "35"
click at [148, 47] on input "text" at bounding box center [144, 49] width 40 height 8
click at [152, 45] on input "text" at bounding box center [144, 49] width 40 height 8
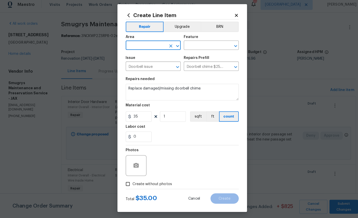
scroll to position [19, 0]
click at [146, 84] on li "Exterior Overall" at bounding box center [151, 88] width 54 height 8
type input "Exterior Overall"
click at [207, 45] on input "text" at bounding box center [201, 49] width 40 height 8
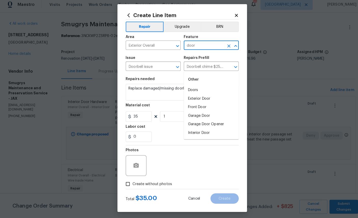
scroll to position [19, 0]
click at [206, 47] on input "door" at bounding box center [201, 49] width 40 height 8
click at [203, 96] on li "Exterior Door" at bounding box center [208, 100] width 54 height 8
type input "Exterior Door"
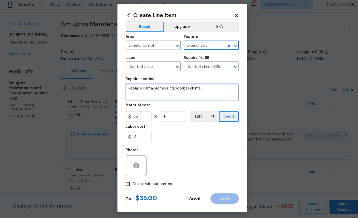
click at [213, 88] on textarea "Replace damaged/missing doorbell chime" at bounding box center [179, 94] width 111 height 16
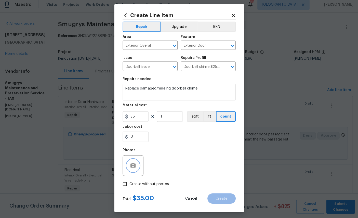
click at [133, 166] on circle "button" at bounding box center [134, 166] width 2 height 2
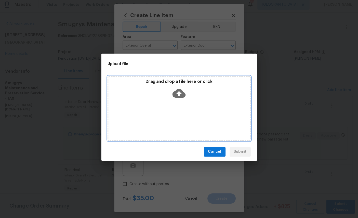
click at [176, 91] on icon at bounding box center [179, 95] width 13 height 9
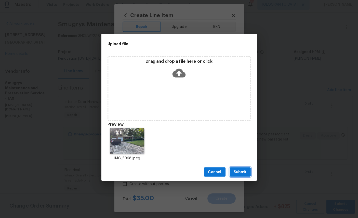
click at [239, 171] on span "Submit" at bounding box center [239, 173] width 12 height 6
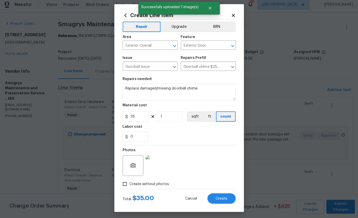
click at [219, 200] on span "Create" at bounding box center [220, 199] width 11 height 4
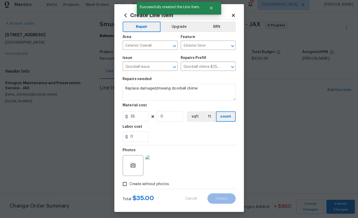
scroll to position [0, 0]
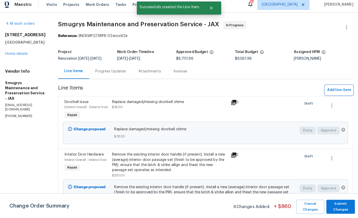
click at [333, 89] on span "Add line item" at bounding box center [336, 92] width 23 height 6
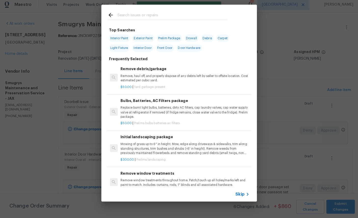
click at [188, 15] on input "text" at bounding box center [173, 19] width 108 height 8
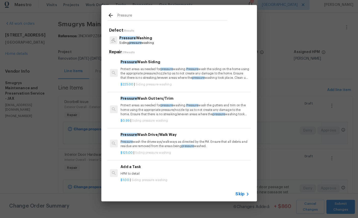
type input "Pressure"
click at [163, 40] on div "Pressure Washing Siding pressure washing" at bounding box center [179, 43] width 141 height 14
click at [146, 38] on p "Pressure Washing" at bounding box center [138, 40] width 34 height 5
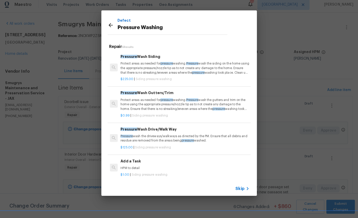
click at [180, 64] on p "Protect areas as needed for pressure washing. Pressure wash the siding on the h…" at bounding box center [185, 70] width 126 height 13
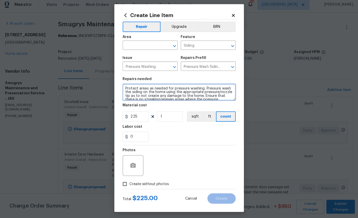
click at [136, 92] on textarea "Protect areas as needed for pressure washing. Pressure wash the siding on the h…" at bounding box center [179, 94] width 111 height 16
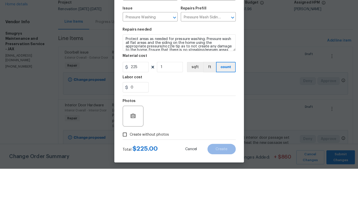
scroll to position [23, 0]
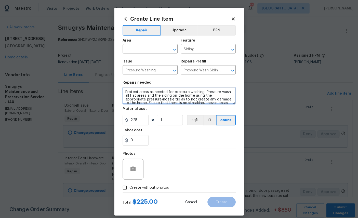
type textarea "Protect areas as needed for pressure washing. Pressure wash all flat areas and …"
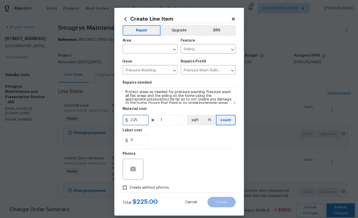
click at [144, 116] on input "225" at bounding box center [136, 118] width 25 height 10
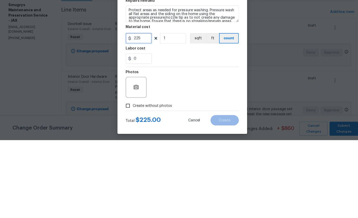
click at [144, 113] on input "225" at bounding box center [136, 118] width 25 height 10
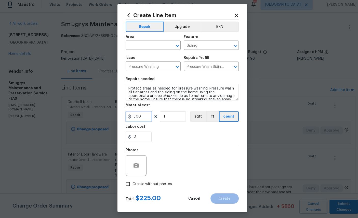
type input "500"
click at [140, 165] on button "button" at bounding box center [134, 166] width 12 height 12
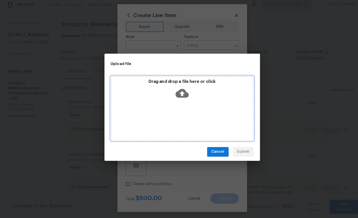
click at [179, 91] on icon at bounding box center [179, 95] width 13 height 9
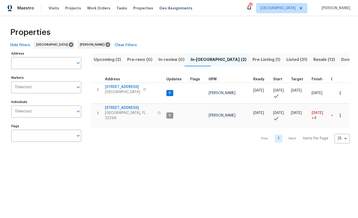
scroll to position [22, 90]
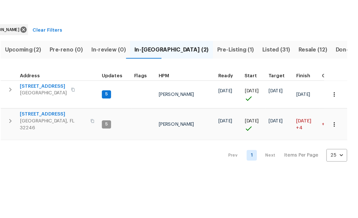
click at [338, 90] on icon "button" at bounding box center [340, 92] width 5 height 5
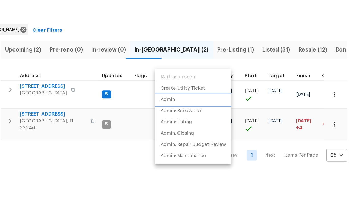
click at [210, 94] on p "Admin" at bounding box center [215, 96] width 11 height 5
click at [152, 19] on div at bounding box center [179, 109] width 358 height 218
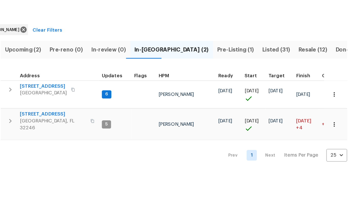
click at [253, 56] on span "Pre-Listing (1)" at bounding box center [267, 59] width 28 height 7
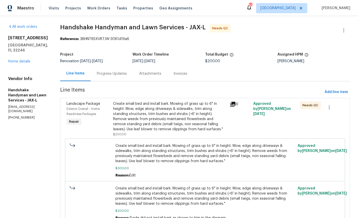
click at [17, 60] on link "Home details" at bounding box center [19, 62] width 22 height 4
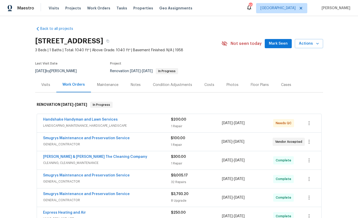
click at [54, 121] on link "Handshake Handyman and Lawn Services" at bounding box center [80, 120] width 75 height 4
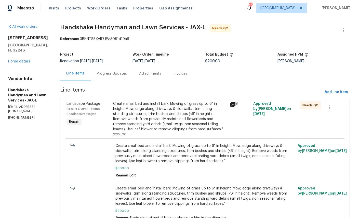
click at [74, 108] on span "Exterior Overall - Home Readiness Packages" at bounding box center [83, 111] width 33 height 8
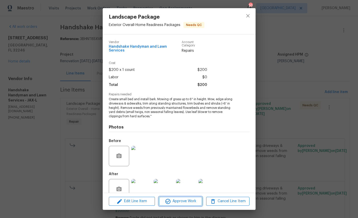
click at [179, 199] on span "Approve Work" at bounding box center [181, 201] width 40 height 6
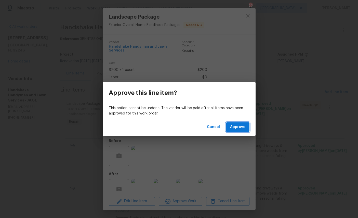
click at [242, 124] on span "Approve" at bounding box center [237, 127] width 15 height 6
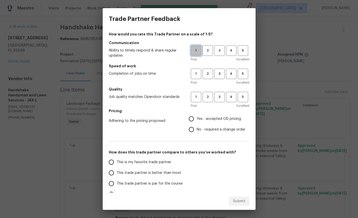
click at [195, 49] on span "1" at bounding box center [195, 51] width 9 height 6
click at [195, 78] on button "1" at bounding box center [196, 74] width 10 height 10
click at [219, 94] on span "3" at bounding box center [219, 97] width 9 height 6
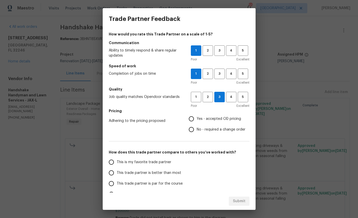
click at [209, 120] on span "Yes - accepted OD pricing" at bounding box center [219, 118] width 44 height 5
click at [197, 120] on input "Yes - accepted OD pricing" at bounding box center [191, 118] width 11 height 11
radio input "true"
click at [146, 165] on label "This is my favorite trade partner" at bounding box center [146, 162] width 81 height 11
click at [117, 165] on input "This is my favorite trade partner" at bounding box center [111, 162] width 11 height 11
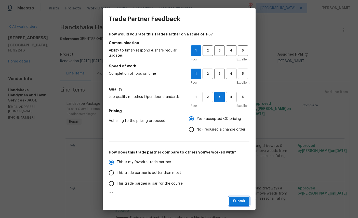
click at [240, 200] on span "Submit" at bounding box center [239, 201] width 12 height 6
radio input "true"
radio input "false"
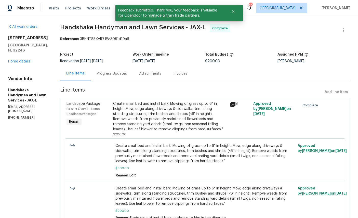
click at [11, 60] on link "Home details" at bounding box center [19, 62] width 22 height 4
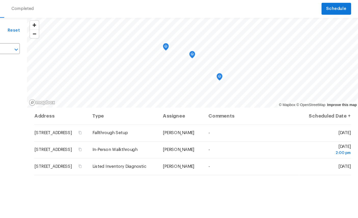
scroll to position [17, 0]
click at [0, 0] on icon at bounding box center [0, 0] width 0 height 0
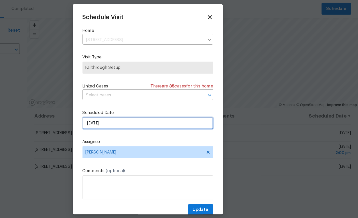
click at [124, 116] on input "[DATE]" at bounding box center [179, 121] width 111 height 10
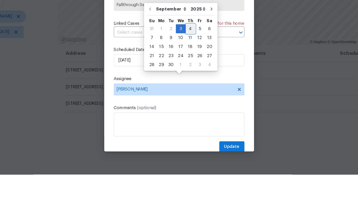
click at [185, 90] on div "4" at bounding box center [189, 93] width 8 height 7
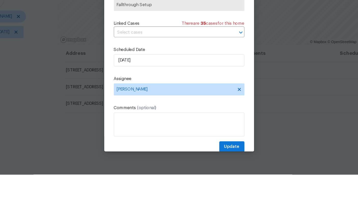
type input "[DATE]"
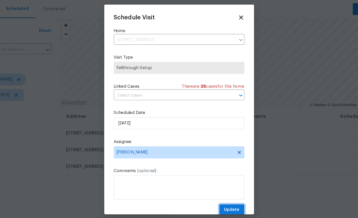
click at [217, 191] on span "Update" at bounding box center [223, 194] width 13 height 6
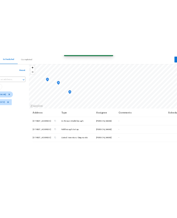
scroll to position [0, 0]
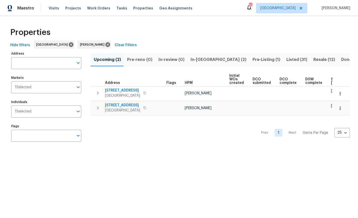
click at [205, 155] on html "Maestro Visits Projects Work Orders Tasks Properties Geo Assignments 20 [GEOGRA…" at bounding box center [179, 77] width 358 height 155
click at [314, 56] on span "Resale (12)" at bounding box center [325, 59] width 22 height 7
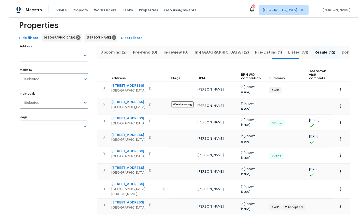
scroll to position [19, 0]
